Goal: Obtain resource: Download file/media

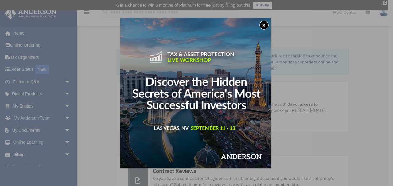
click at [263, 23] on button "x" at bounding box center [263, 25] width 9 height 9
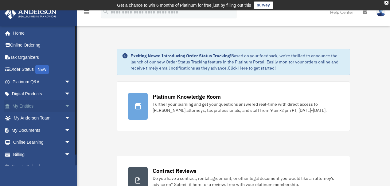
click at [67, 106] on span "arrow_drop_down" at bounding box center [70, 106] width 12 height 13
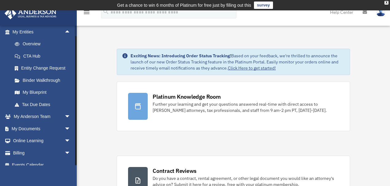
scroll to position [81, 0]
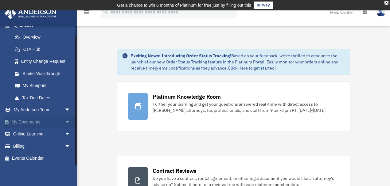
click at [64, 121] on span "arrow_drop_down" at bounding box center [70, 122] width 12 height 13
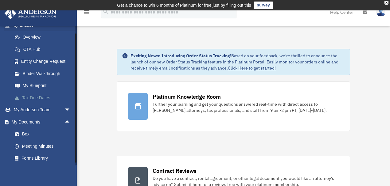
scroll to position [108, 0]
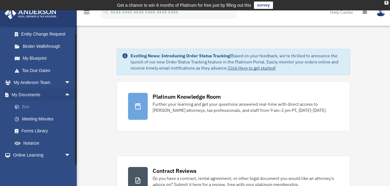
click at [28, 105] on link "Box" at bounding box center [44, 107] width 71 height 12
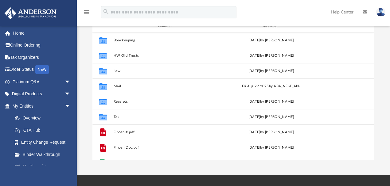
scroll to position [136, 279]
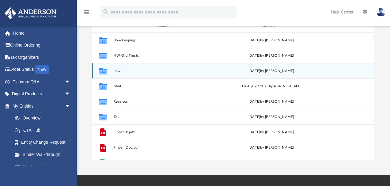
click at [123, 74] on div "Collaborated Folder Law [DATE] by [PERSON_NAME]" at bounding box center [233, 70] width 282 height 15
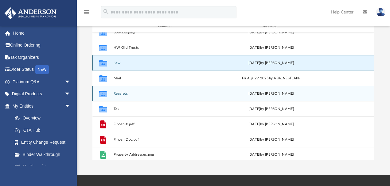
scroll to position [10, 0]
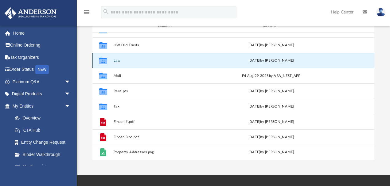
click at [111, 60] on div "Collaborated Folder Law [DATE] by [PERSON_NAME]" at bounding box center [233, 60] width 282 height 15
click at [121, 61] on button "Law" at bounding box center [165, 61] width 103 height 4
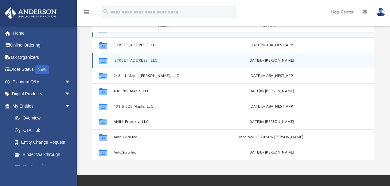
scroll to position [0, 0]
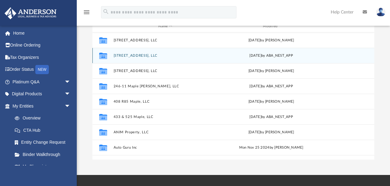
click at [135, 53] on div "Collaborated Folder 148 Mill 45 R, LLC [DATE] by ABA_NEST_APP" at bounding box center [233, 55] width 282 height 15
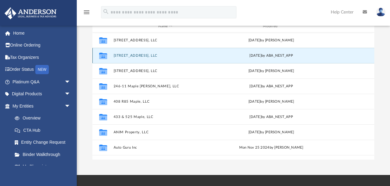
click at [134, 54] on button "[STREET_ADDRESS], LLC" at bounding box center [165, 56] width 103 height 4
click at [134, 53] on div "Collaborated Folder 148 Mill 45 R, LLC [DATE] by ABA_NEST_APP" at bounding box center [233, 55] width 282 height 15
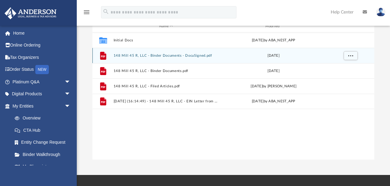
click at [175, 55] on button "148 Mill 45 R, LLC - Binder Documents - DocuSigned.pdf" at bounding box center [166, 56] width 105 height 4
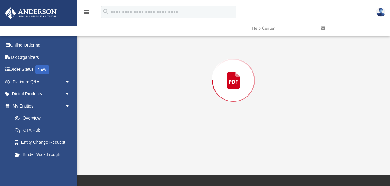
scroll to position [67, 0]
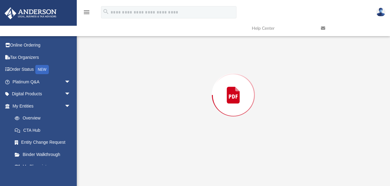
click at [175, 55] on div "Preview" at bounding box center [233, 95] width 282 height 158
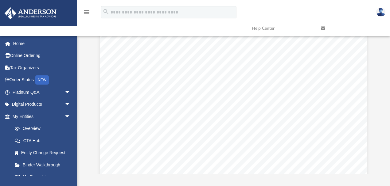
scroll to position [14394, 0]
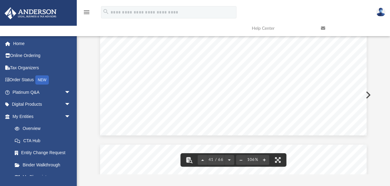
drag, startPoint x: 350, startPoint y: 72, endPoint x: 352, endPoint y: 66, distance: 5.8
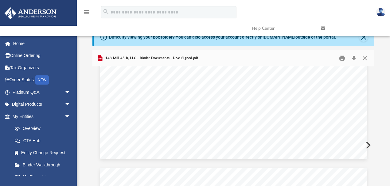
scroll to position [0, 0]
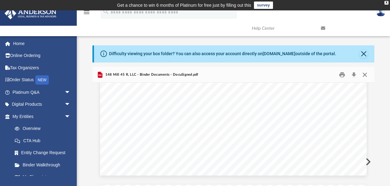
click at [365, 75] on button "Close" at bounding box center [364, 75] width 11 height 10
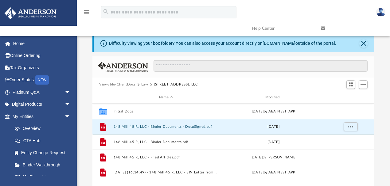
scroll to position [27, 0]
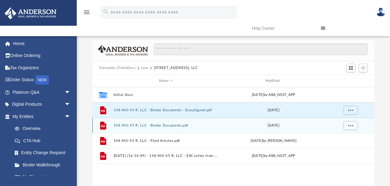
click at [159, 124] on button "148 Mill 45 R, LLC - Binder Documents.pdf" at bounding box center [166, 126] width 105 height 4
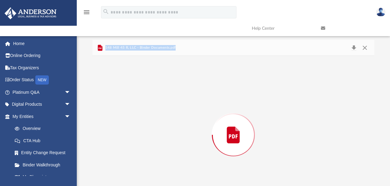
scroll to position [55, 0]
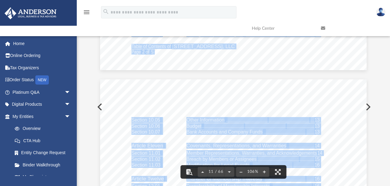
scroll to position [3712, 0]
